Goal: Obtain resource: Obtain resource

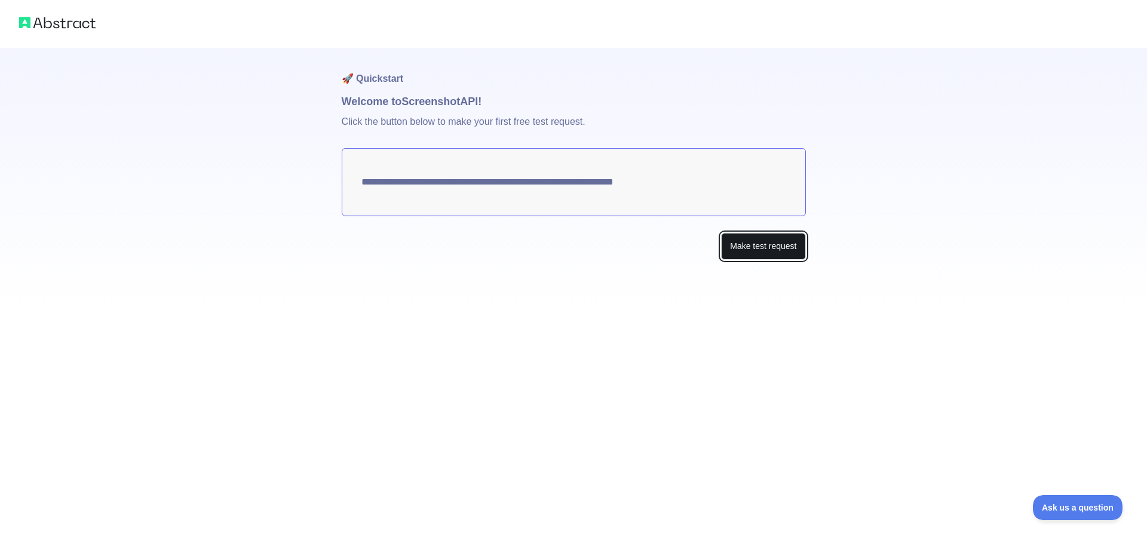
click at [748, 251] on button "Make test request" at bounding box center [763, 246] width 84 height 27
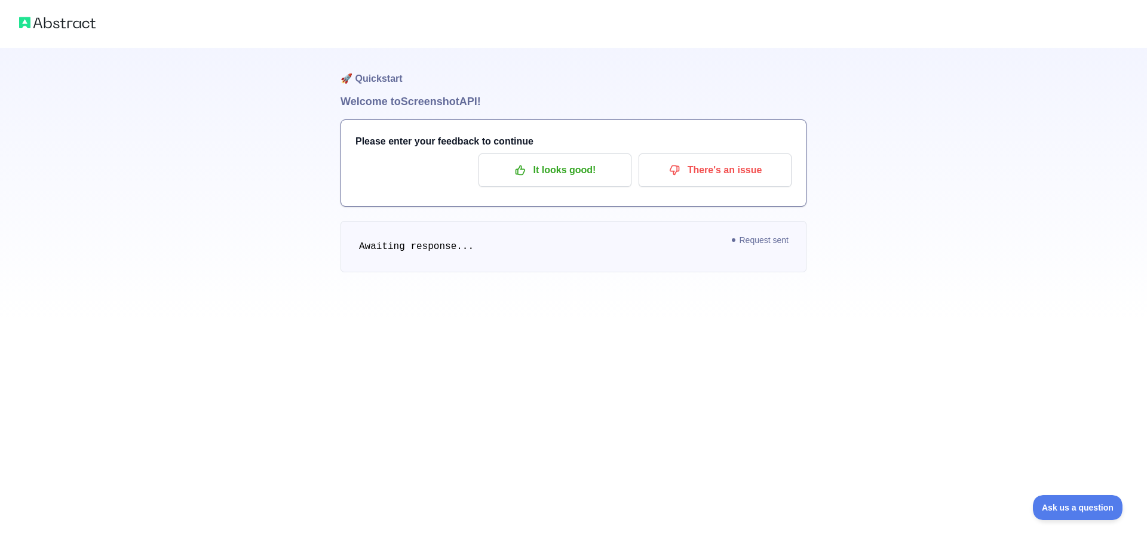
click at [96, 23] on div at bounding box center [573, 24] width 1147 height 48
click at [87, 26] on img at bounding box center [57, 22] width 76 height 17
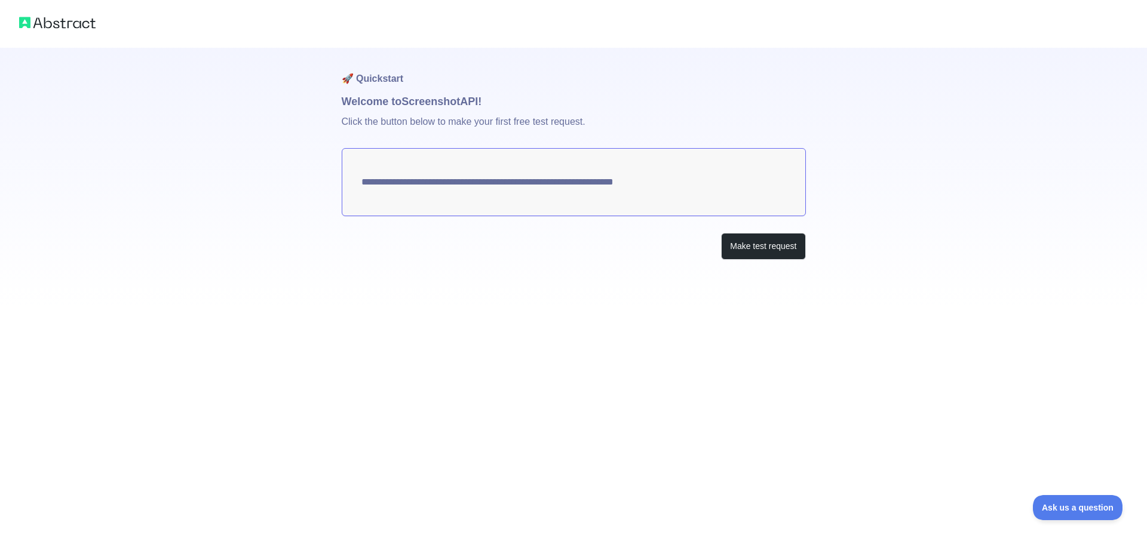
click at [527, 183] on textarea "**********" at bounding box center [574, 182] width 464 height 68
click at [767, 238] on button "Make test request" at bounding box center [763, 246] width 84 height 27
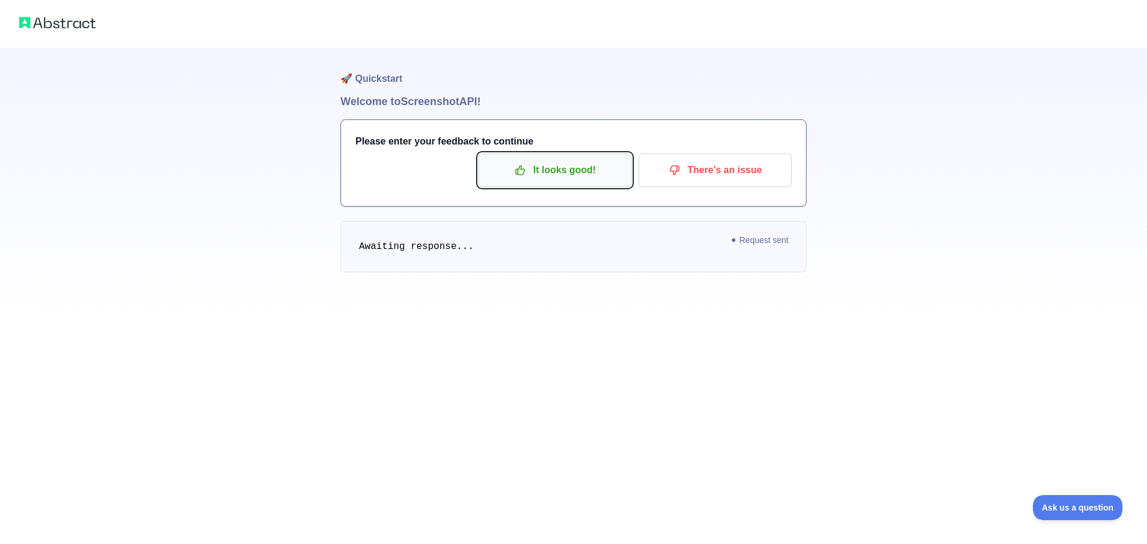
click at [597, 169] on p "It looks good!" at bounding box center [555, 170] width 135 height 20
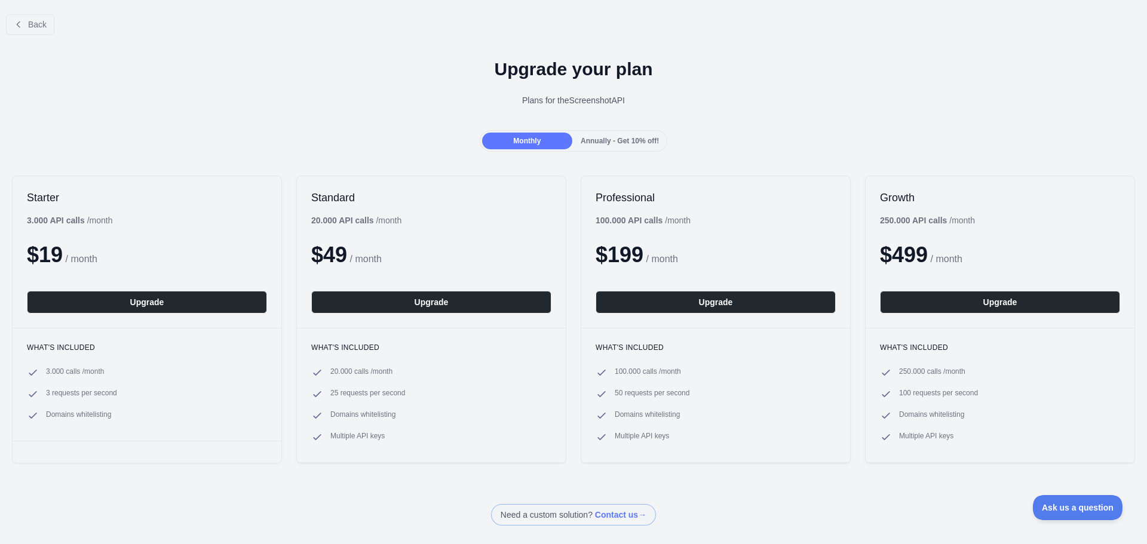
click at [628, 140] on span "Annually - Get 10% off!" at bounding box center [620, 141] width 78 height 8
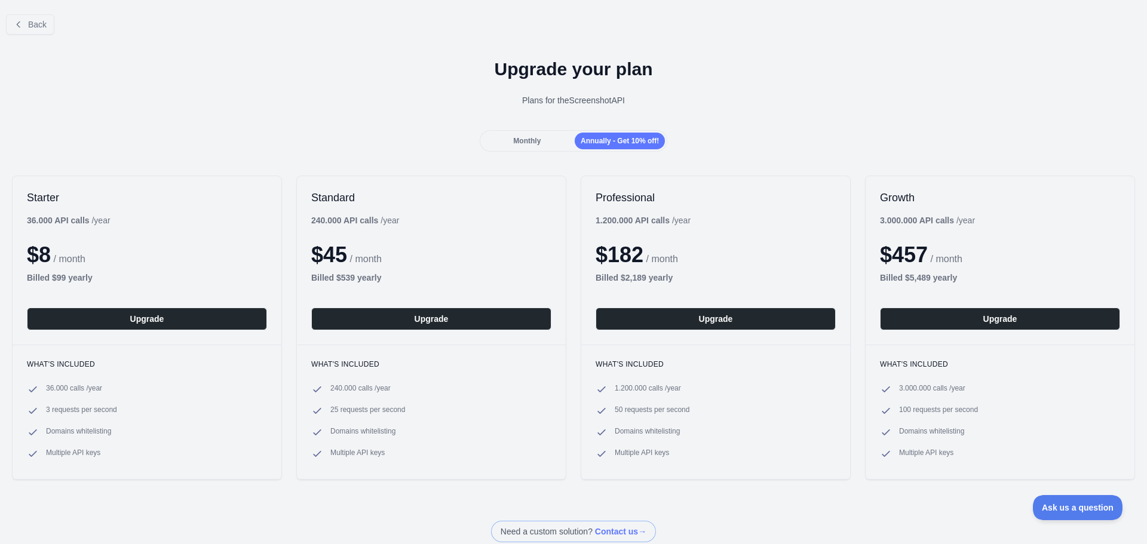
click at [544, 134] on div "Monthly" at bounding box center [527, 141] width 90 height 17
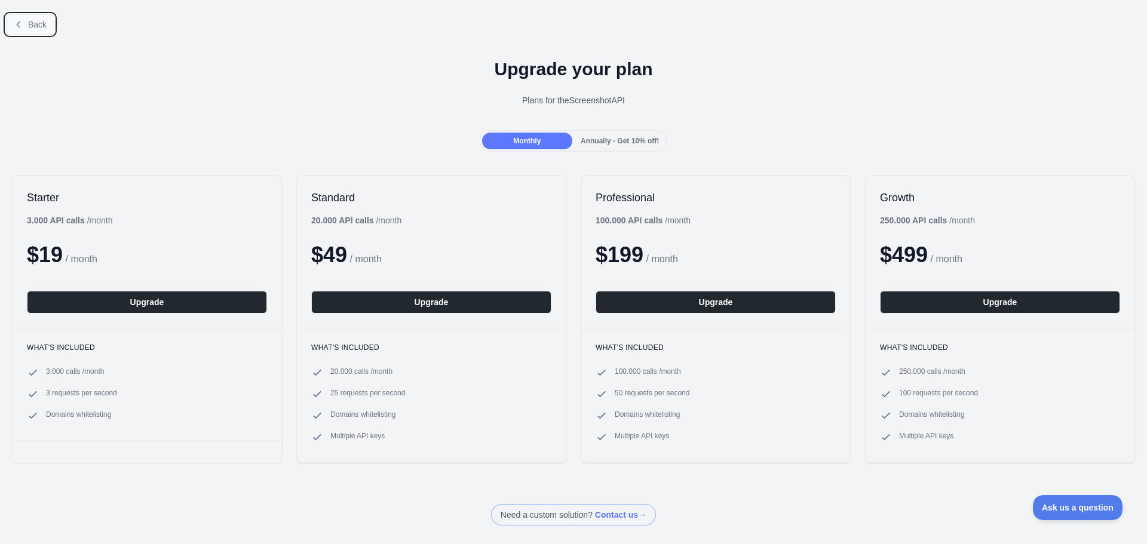
click at [17, 30] on button "Back" at bounding box center [30, 24] width 48 height 20
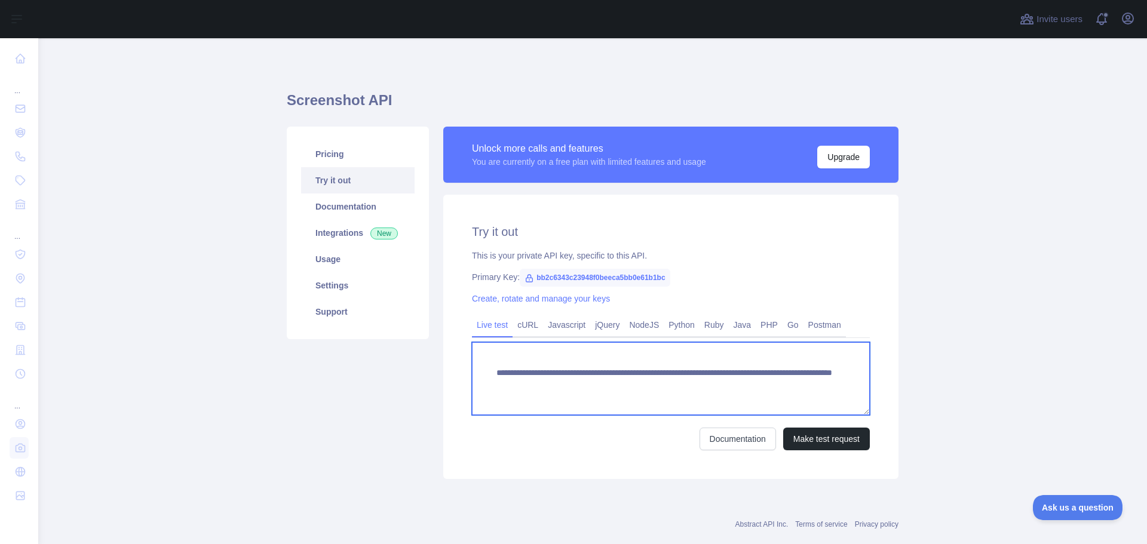
click at [731, 386] on textarea "**********" at bounding box center [671, 378] width 398 height 73
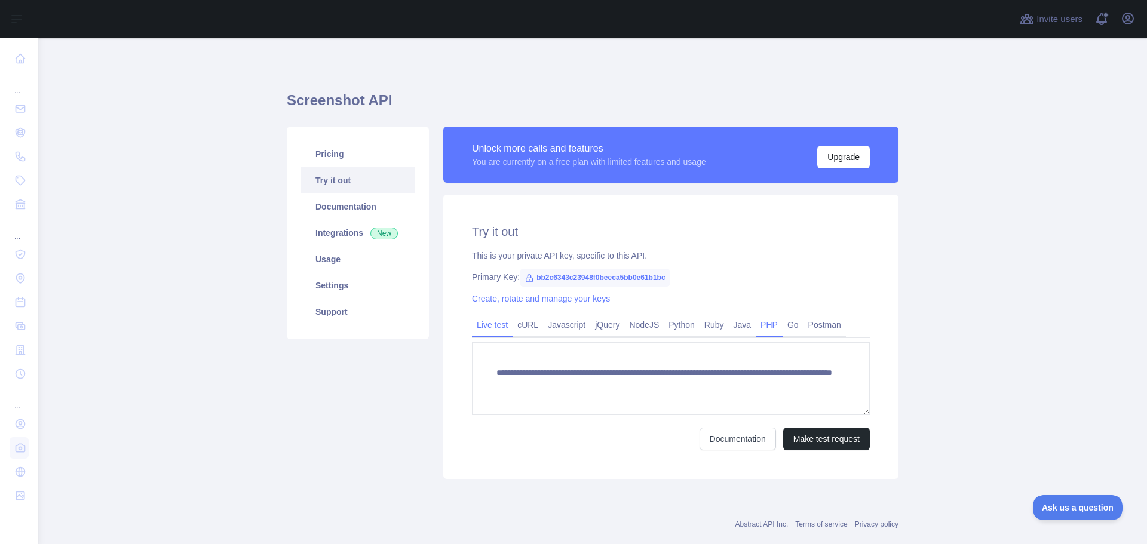
click at [761, 327] on link "PHP" at bounding box center [769, 325] width 27 height 19
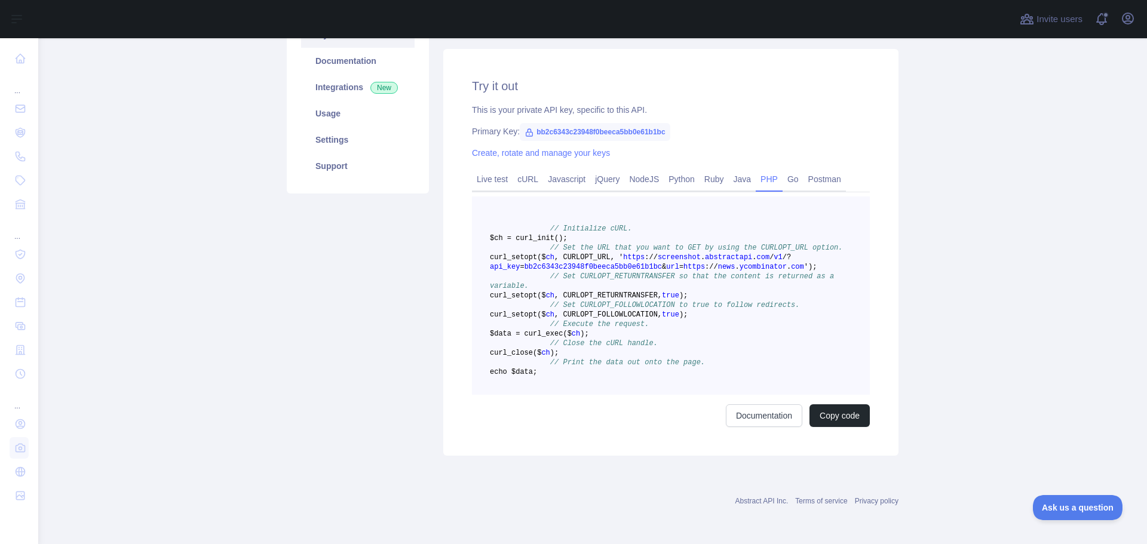
scroll to position [203, 0]
click at [824, 426] on button "Copy code" at bounding box center [840, 416] width 60 height 23
click at [848, 421] on button "Copied" at bounding box center [847, 416] width 47 height 23
click at [848, 420] on button "Copied" at bounding box center [847, 416] width 47 height 23
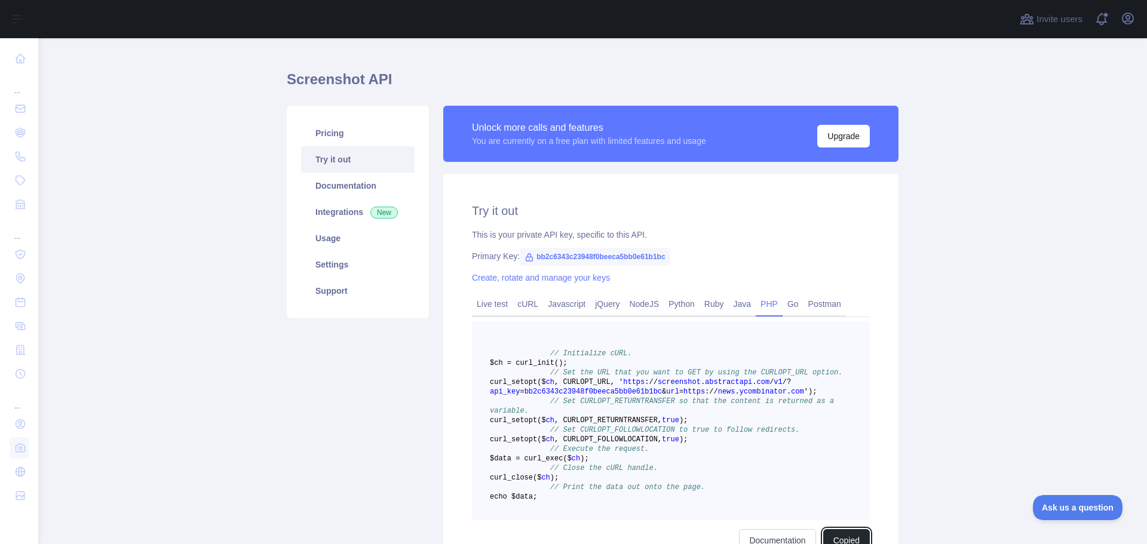
scroll to position [0, 0]
